Goal: Task Accomplishment & Management: Use online tool/utility

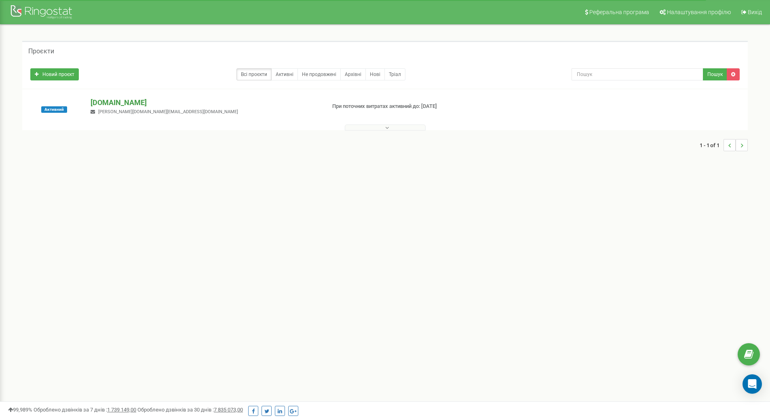
click at [131, 104] on p "[DOMAIN_NAME]" at bounding box center [205, 102] width 228 height 11
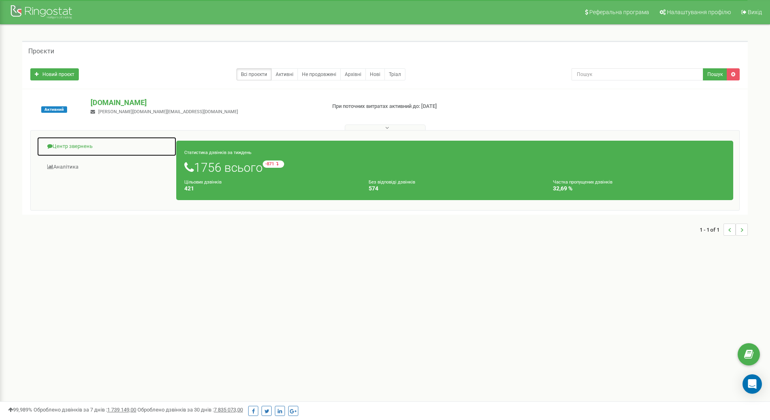
click at [93, 148] on link "Центр звернень" at bounding box center [107, 147] width 140 height 20
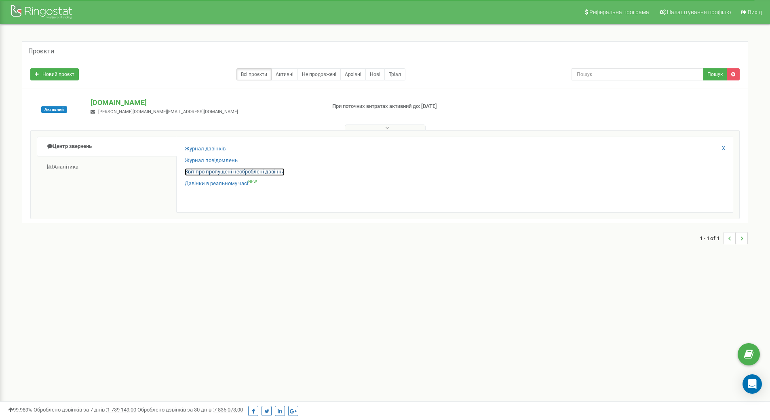
click at [237, 171] on link "Звіт про пропущені необроблені дзвінки" at bounding box center [235, 172] width 100 height 8
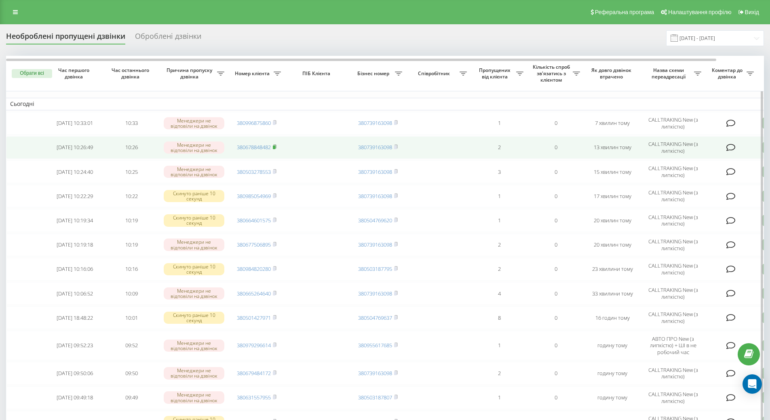
click at [275, 146] on rect at bounding box center [274, 148] width 2 height 4
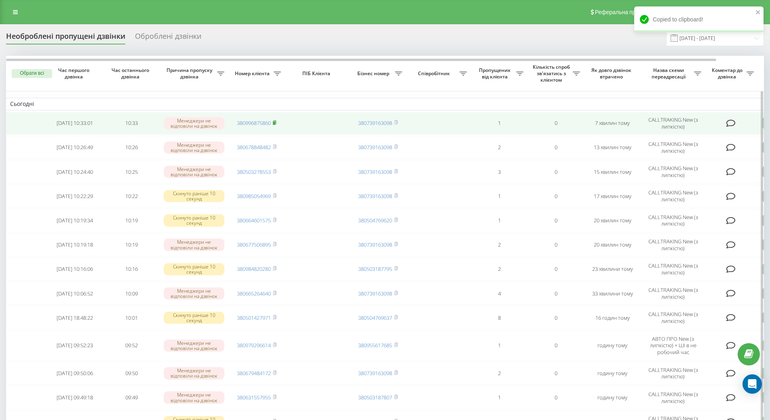
click at [276, 120] on icon at bounding box center [275, 122] width 4 height 5
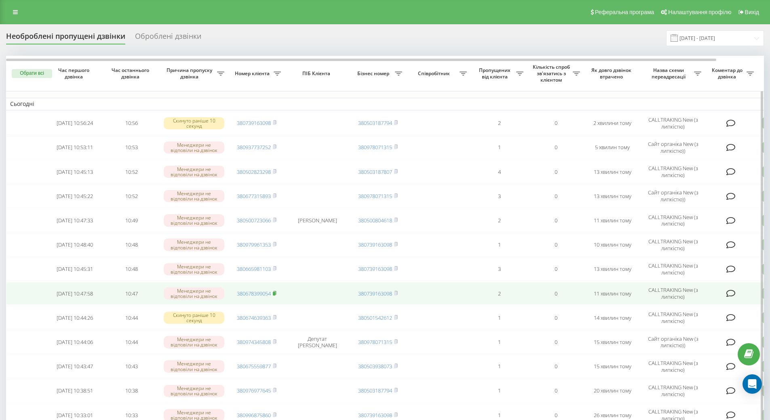
click at [276, 293] on icon at bounding box center [275, 293] width 4 height 5
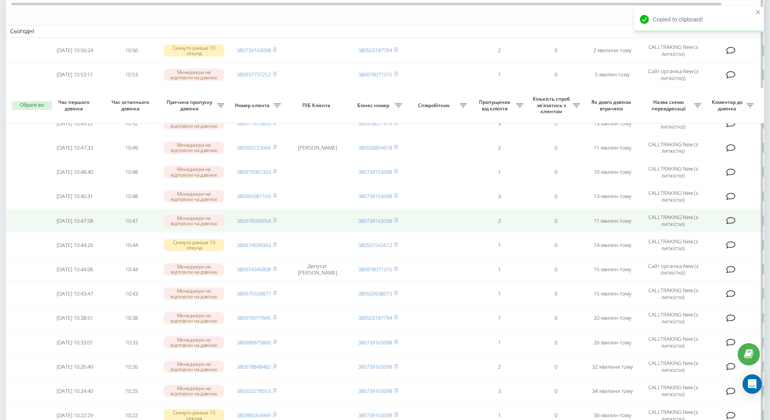
scroll to position [162, 0]
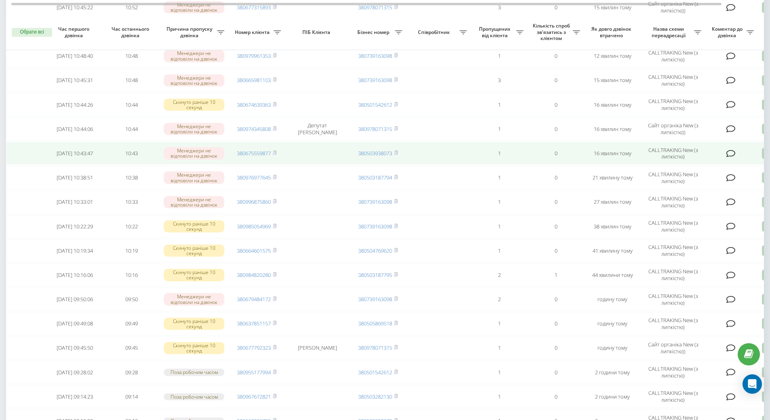
scroll to position [202, 0]
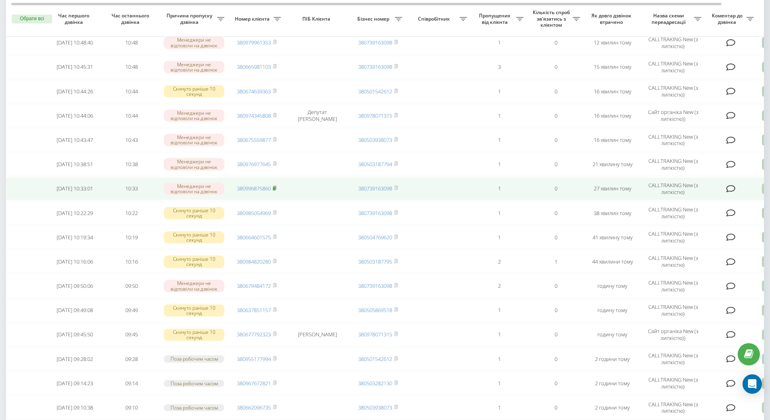
click at [275, 189] on rect at bounding box center [274, 189] width 2 height 4
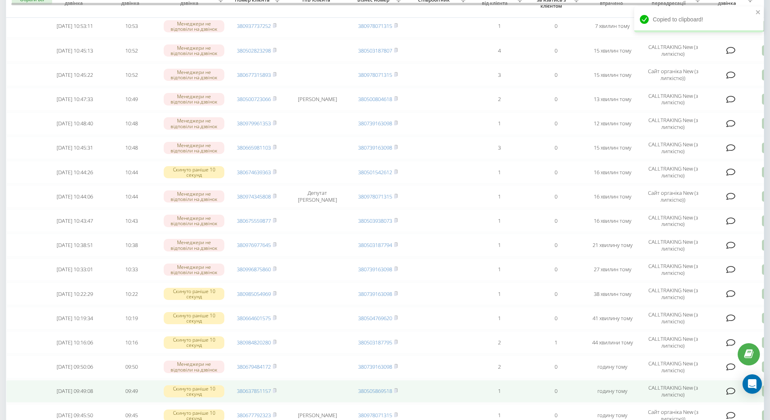
scroll to position [0, 0]
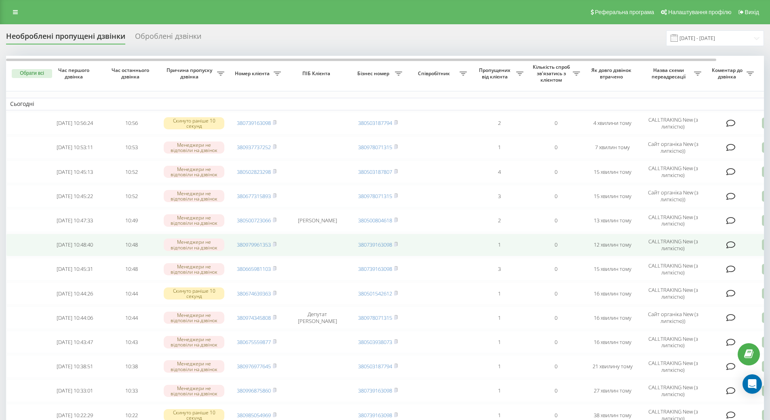
click at [280, 245] on td "380979961353" at bounding box center [256, 245] width 57 height 23
click at [276, 245] on icon at bounding box center [275, 244] width 4 height 5
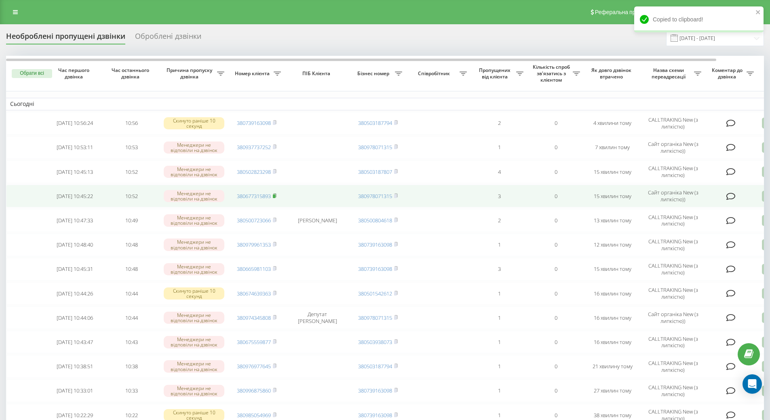
click at [275, 196] on rect at bounding box center [274, 196] width 2 height 4
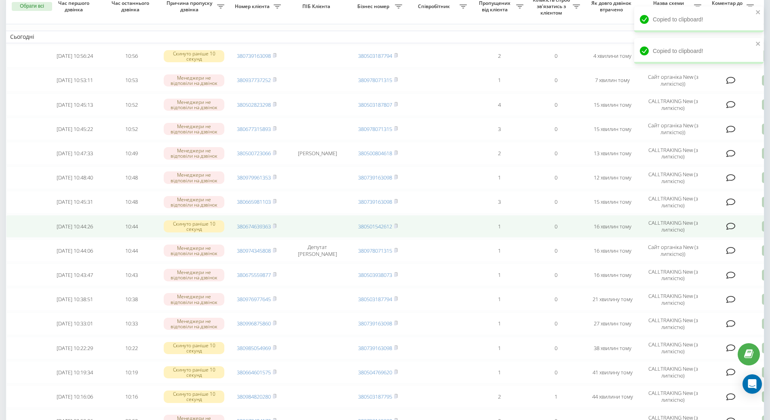
scroll to position [121, 0]
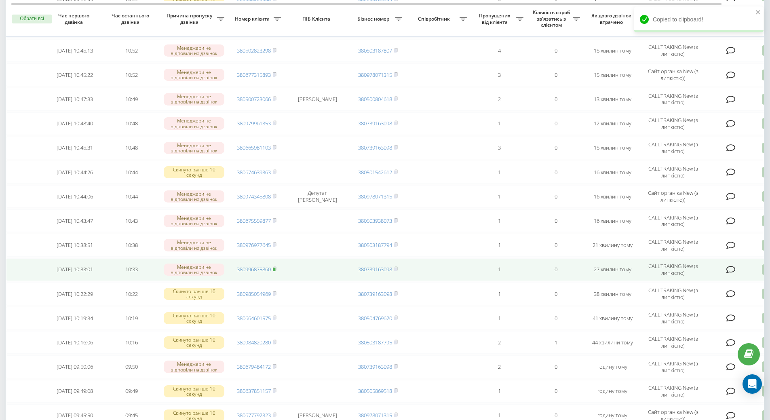
click at [276, 271] on icon at bounding box center [275, 268] width 4 height 5
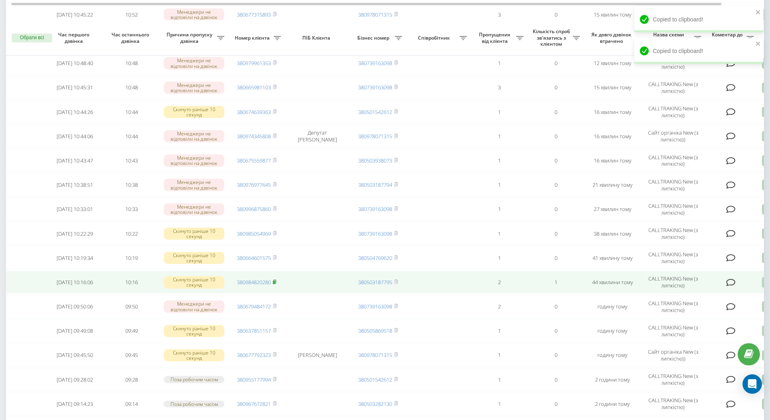
scroll to position [202, 0]
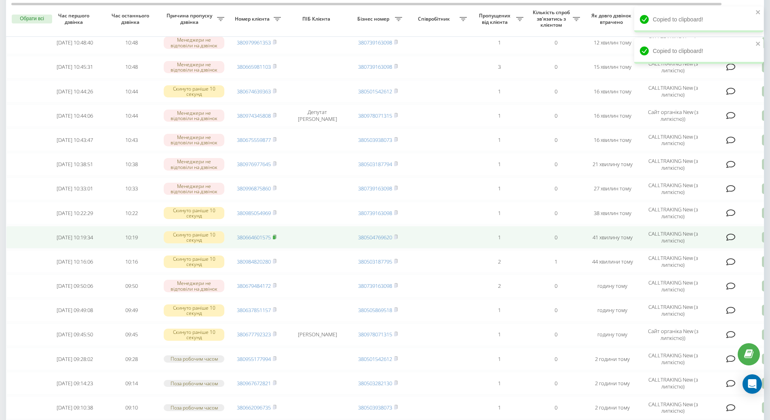
click at [275, 239] on span at bounding box center [275, 237] width 4 height 7
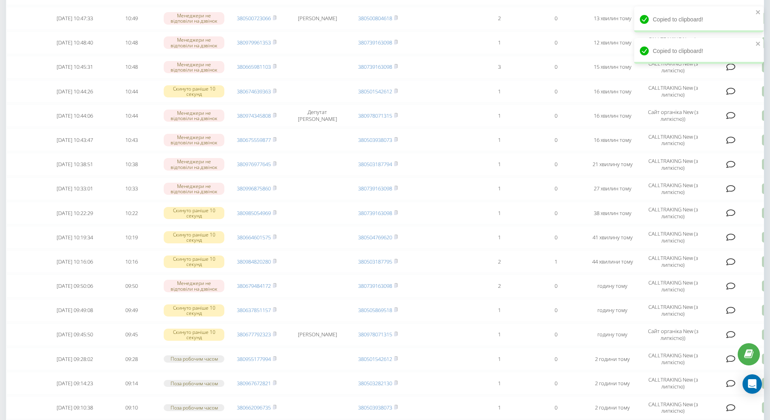
scroll to position [0, 0]
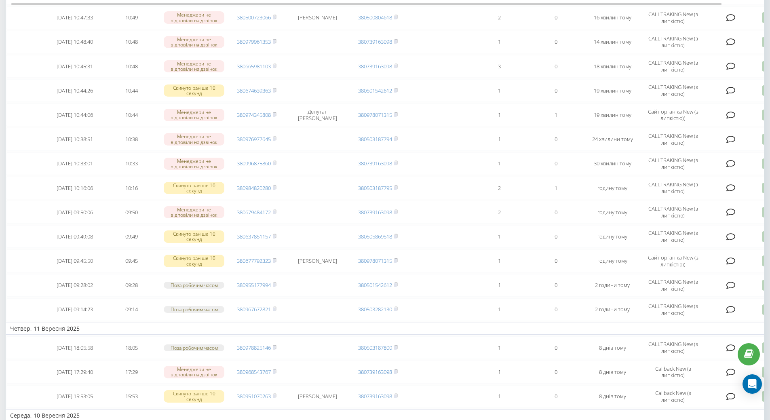
scroll to position [243, 0]
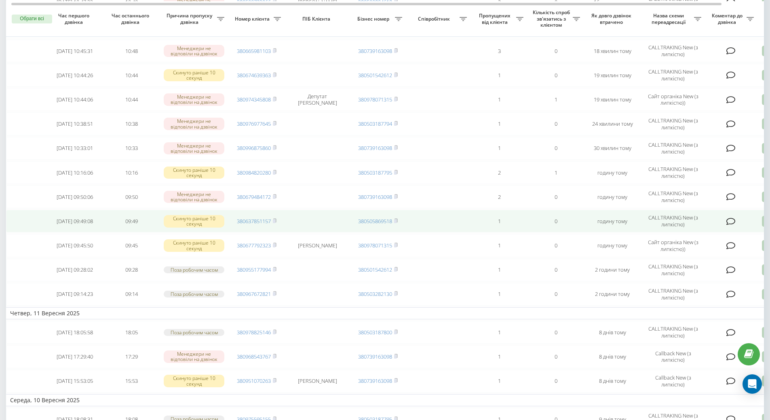
click at [278, 221] on td "380637851157" at bounding box center [256, 221] width 57 height 23
click at [275, 219] on rect at bounding box center [274, 221] width 2 height 4
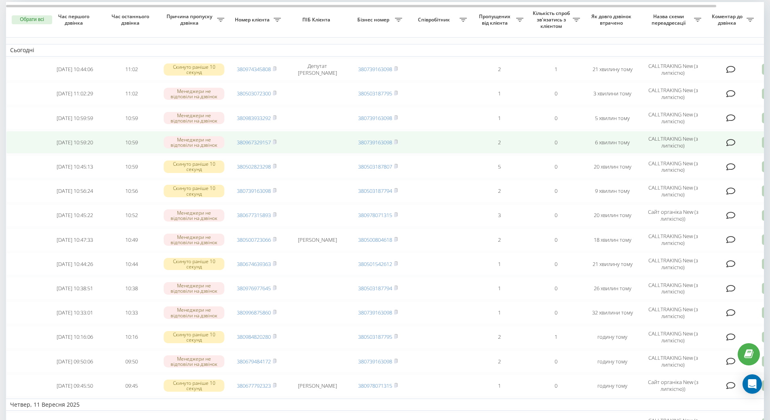
scroll to position [40, 0]
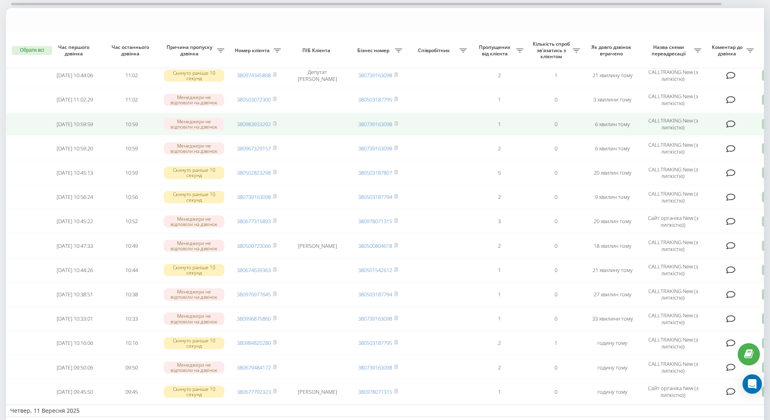
scroll to position [121, 0]
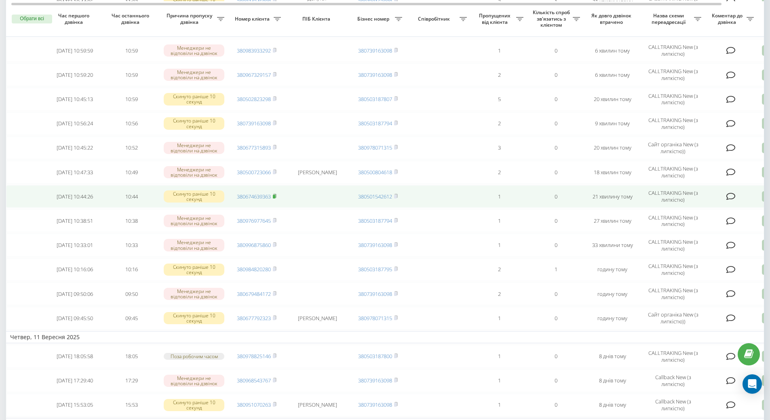
click at [274, 197] on rect at bounding box center [274, 197] width 2 height 4
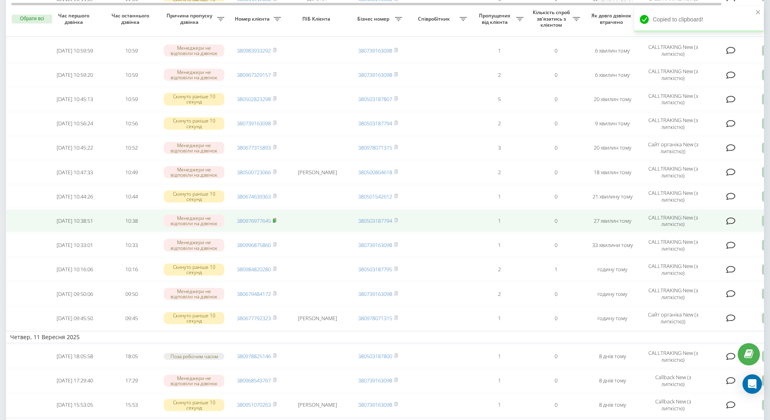
click at [274, 223] on span at bounding box center [275, 220] width 4 height 7
click at [276, 220] on icon at bounding box center [275, 220] width 4 height 5
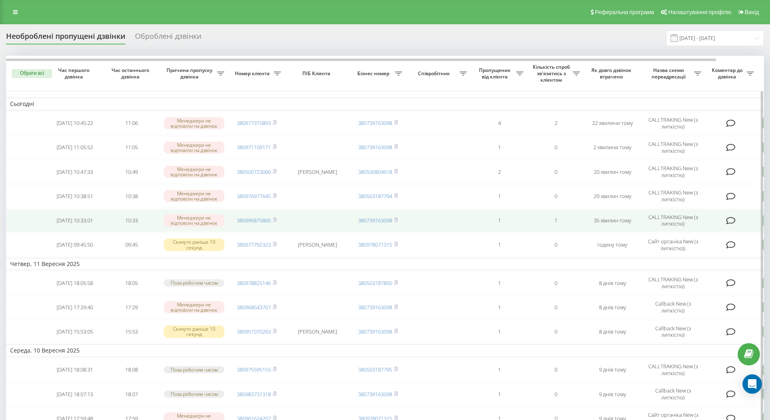
click at [278, 217] on td "380996875860" at bounding box center [256, 220] width 57 height 23
click at [274, 221] on rect at bounding box center [274, 221] width 2 height 4
